Goal: Find specific page/section: Find specific page/section

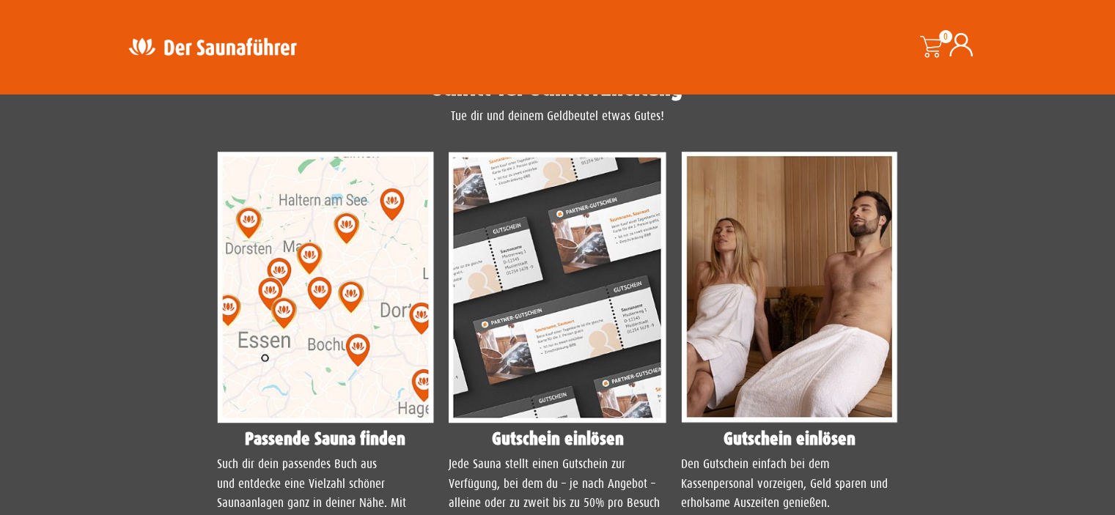
scroll to position [1100, 0]
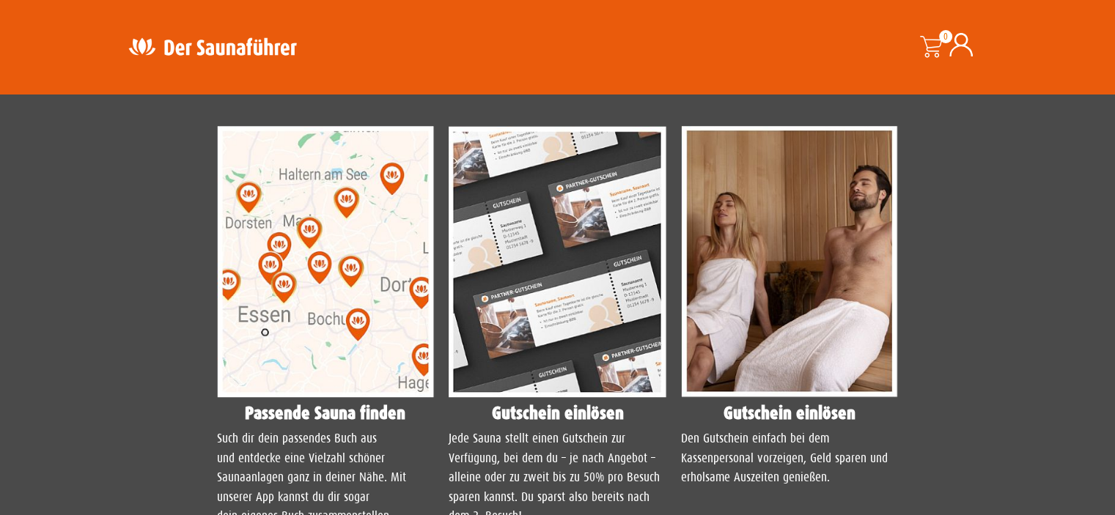
click at [320, 281] on img at bounding box center [326, 262] width 218 height 272
click at [281, 458] on p "Such dir dein passendes Buch aus und entdecke eine Vielzahl schöner Saunaanlage…" at bounding box center [326, 478] width 218 height 97
click at [334, 338] on img at bounding box center [326, 262] width 218 height 272
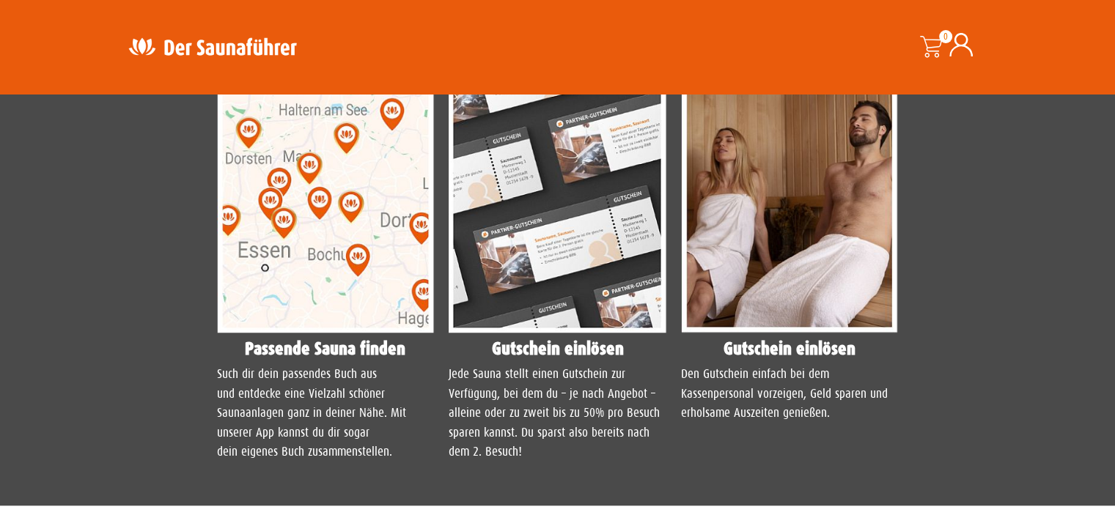
scroll to position [1246, 0]
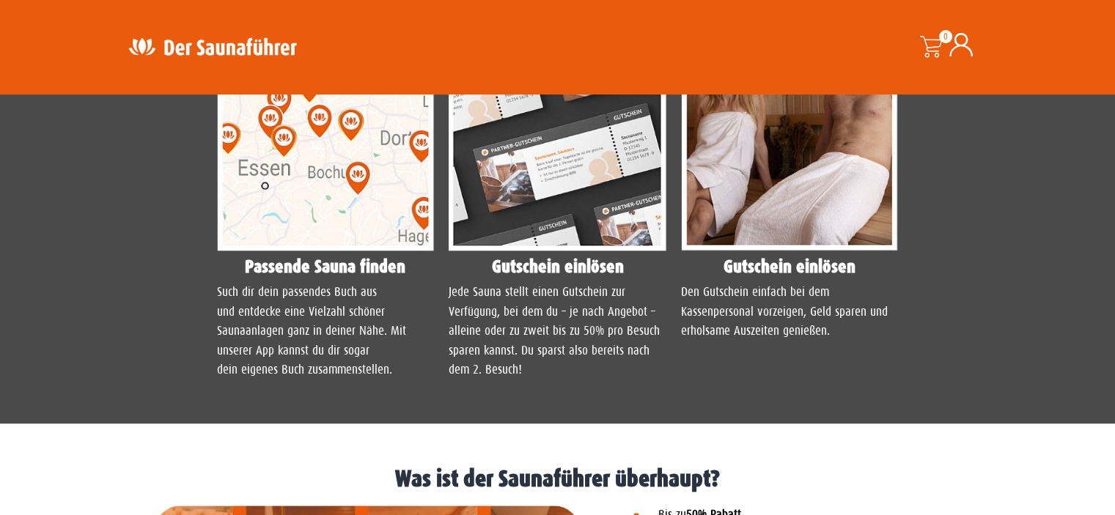
click at [312, 205] on img at bounding box center [326, 115] width 218 height 272
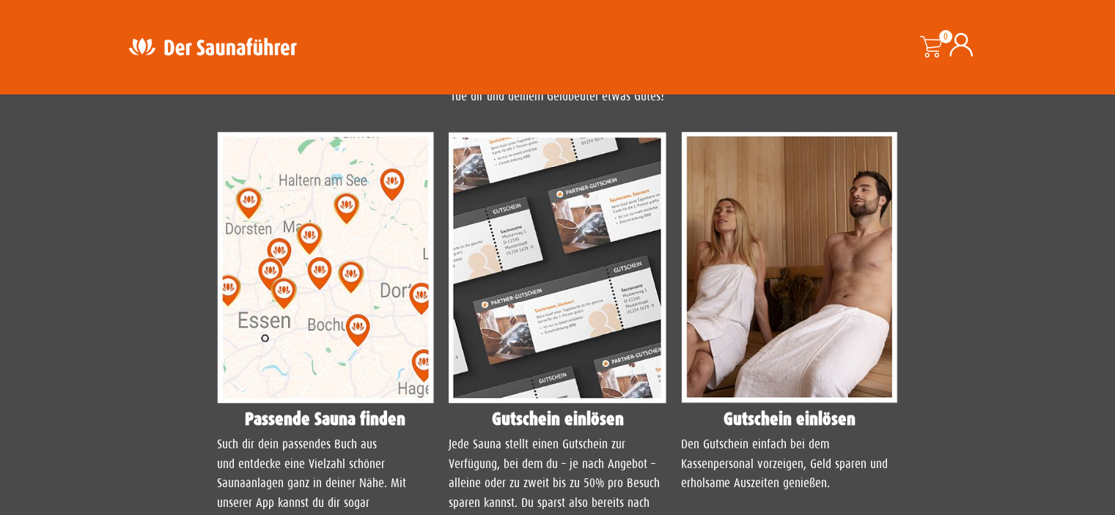
scroll to position [1079, 0]
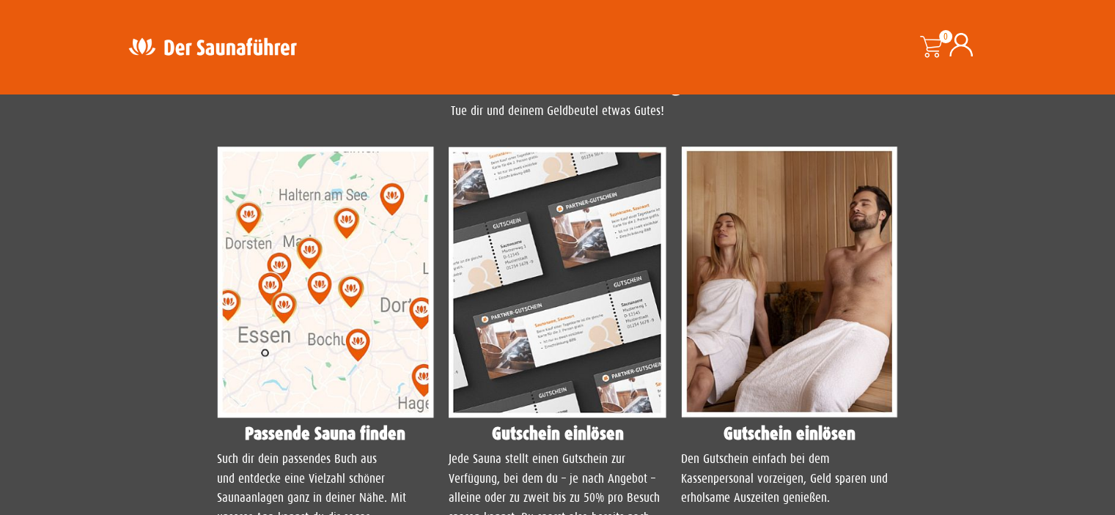
click at [310, 298] on img at bounding box center [326, 283] width 218 height 272
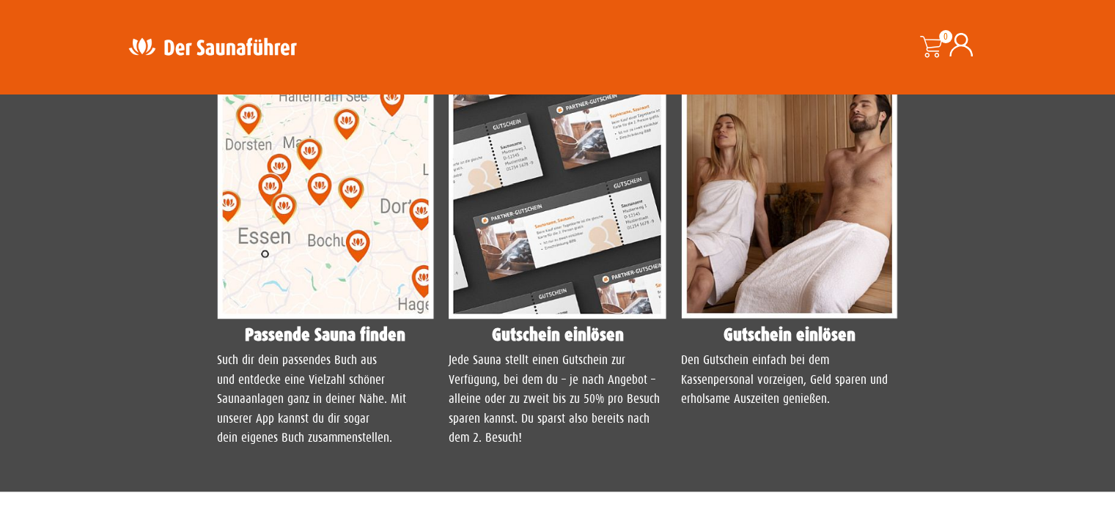
scroll to position [1153, 0]
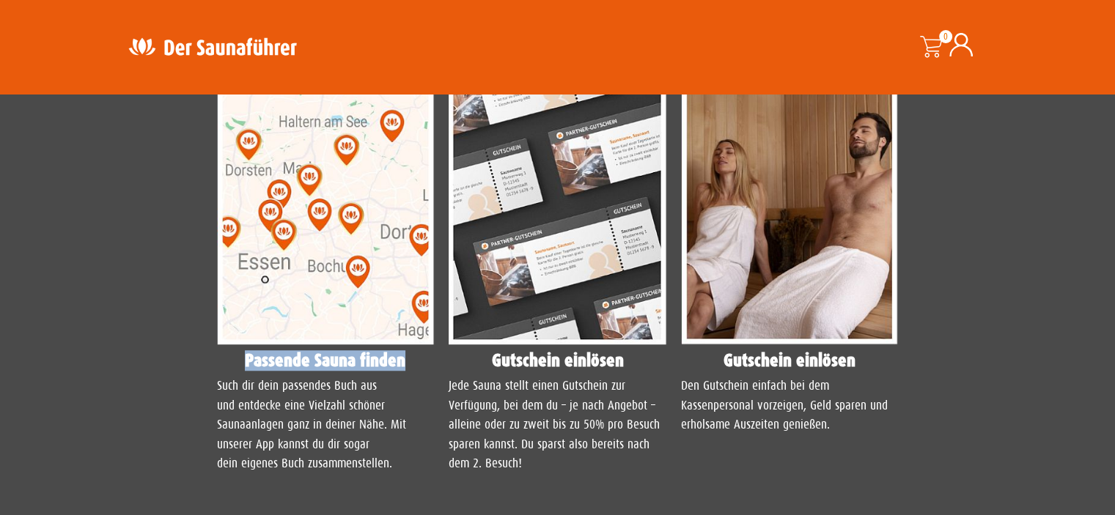
drag, startPoint x: 404, startPoint y: 360, endPoint x: 220, endPoint y: 357, distance: 184.1
click at [220, 357] on h4 "Passende Sauna finden" at bounding box center [326, 361] width 218 height 18
copy h4 "Passende Sauna finden"
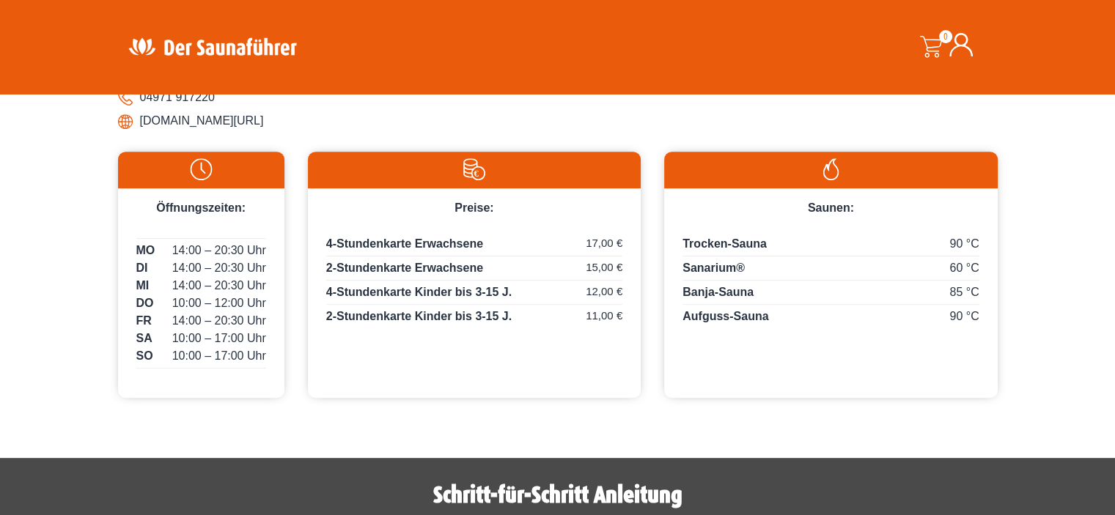
scroll to position [639, 0]
